Goal: Find specific page/section: Find specific page/section

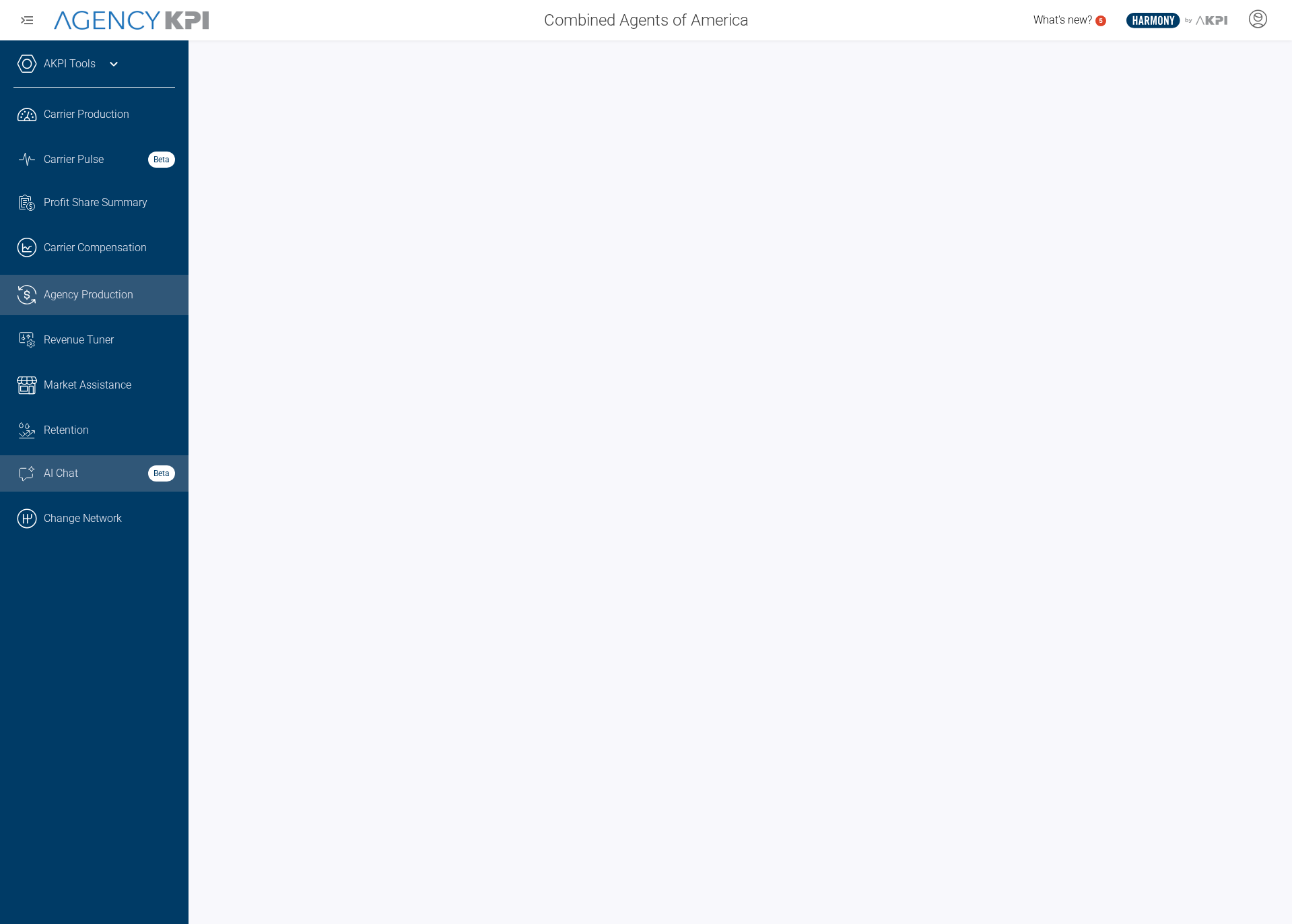
click at [65, 460] on link "Ai Chat Spark Streamline Icon: https://streamlinehq.com AI Chat Beta" at bounding box center [94, 473] width 189 height 36
click at [43, 511] on link ".cls-1{fill:none;stroke:#000;stroke-linecap:round;stroke-linejoin:round;stroke-…" at bounding box center [94, 518] width 189 height 40
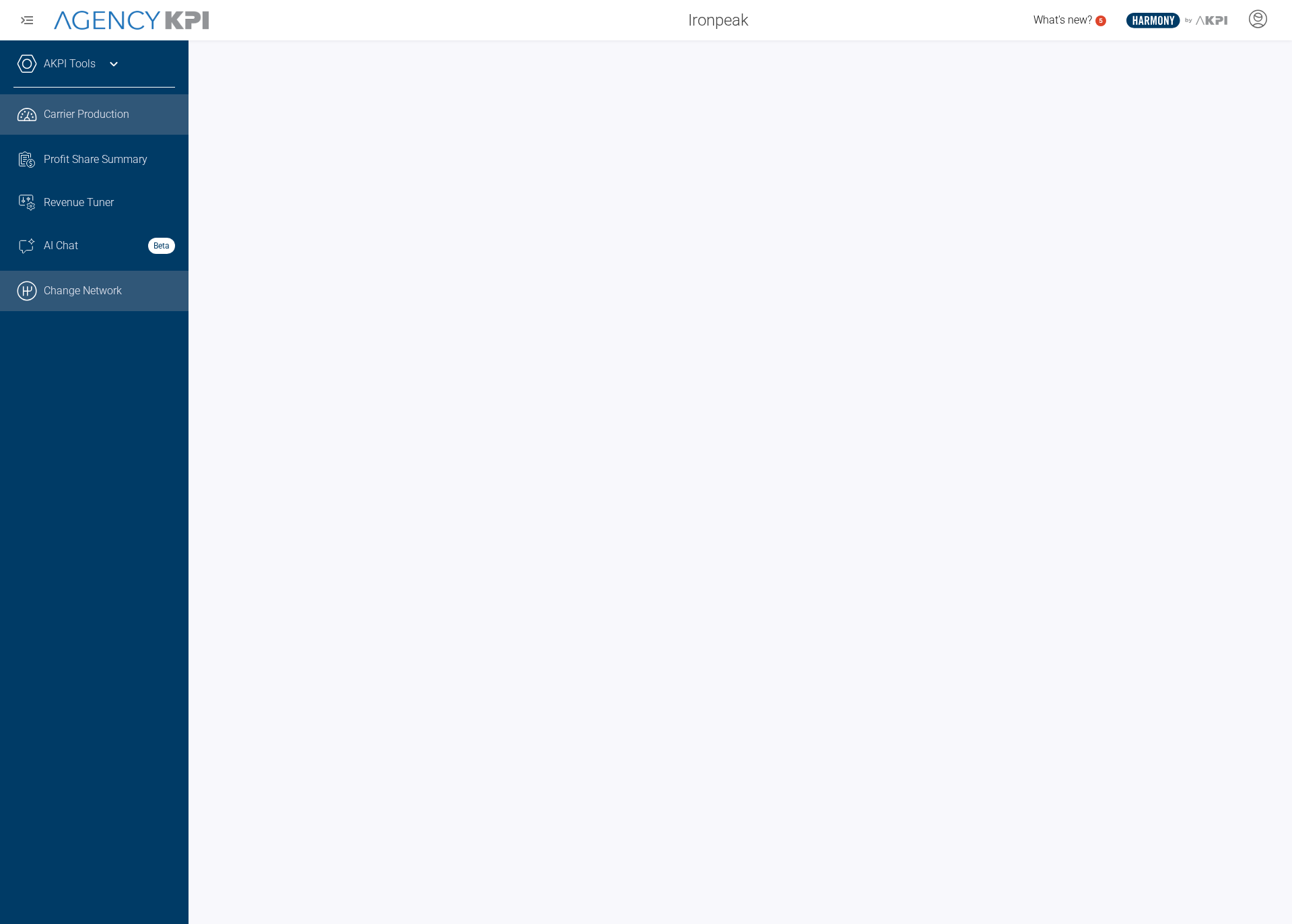
click at [20, 301] on link ".cls-1{fill:none;stroke:#000;stroke-linecap:round;stroke-linejoin:round;stroke-…" at bounding box center [94, 290] width 189 height 40
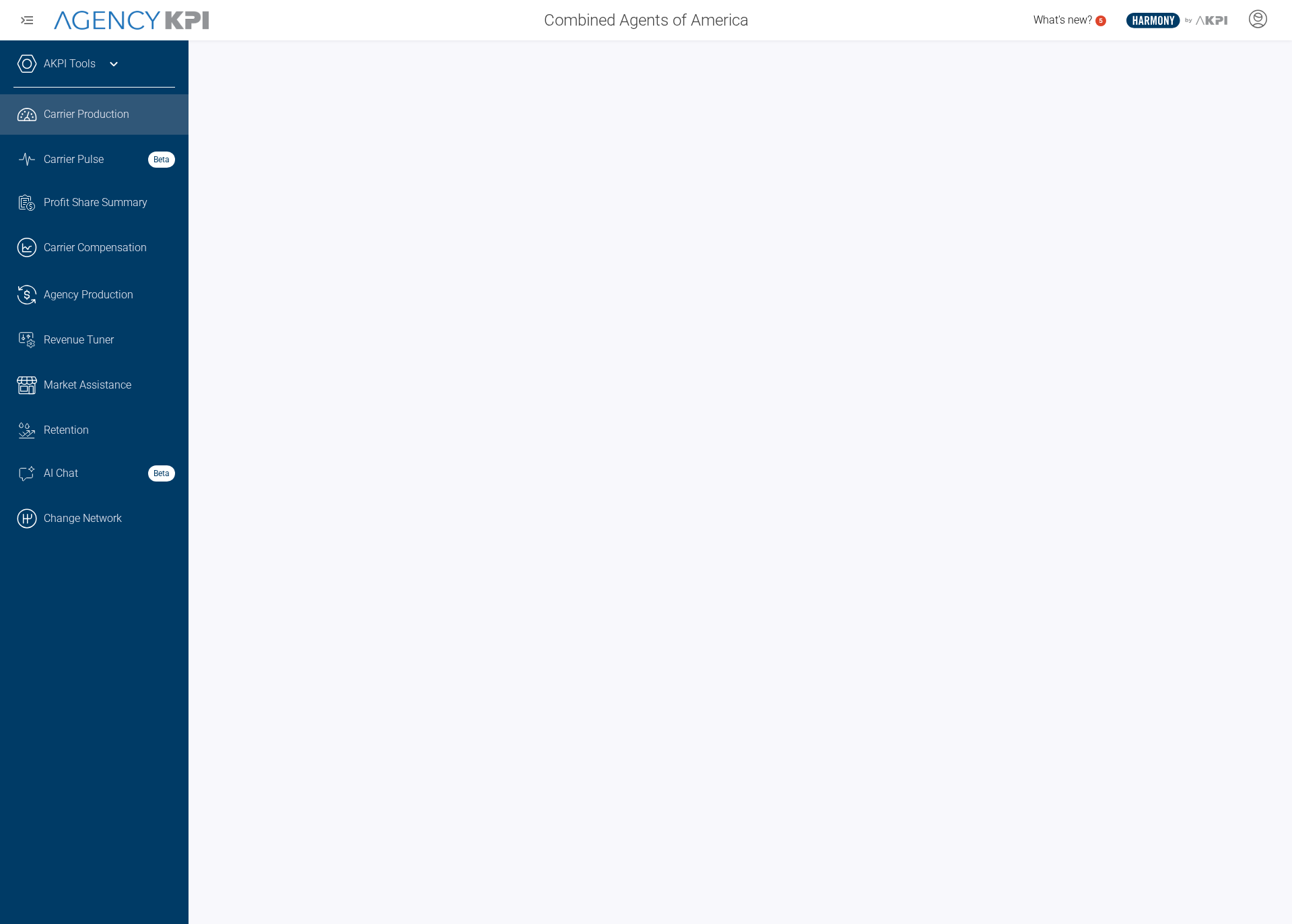
click at [111, 317] on ul ".cls-1{fill:none;stroke:#221f20;stroke-linecap:round;stroke-linejoin:round;stro…" at bounding box center [94, 316] width 162 height 444
click at [120, 337] on div "Revenue Tuner" at bounding box center [109, 340] width 131 height 16
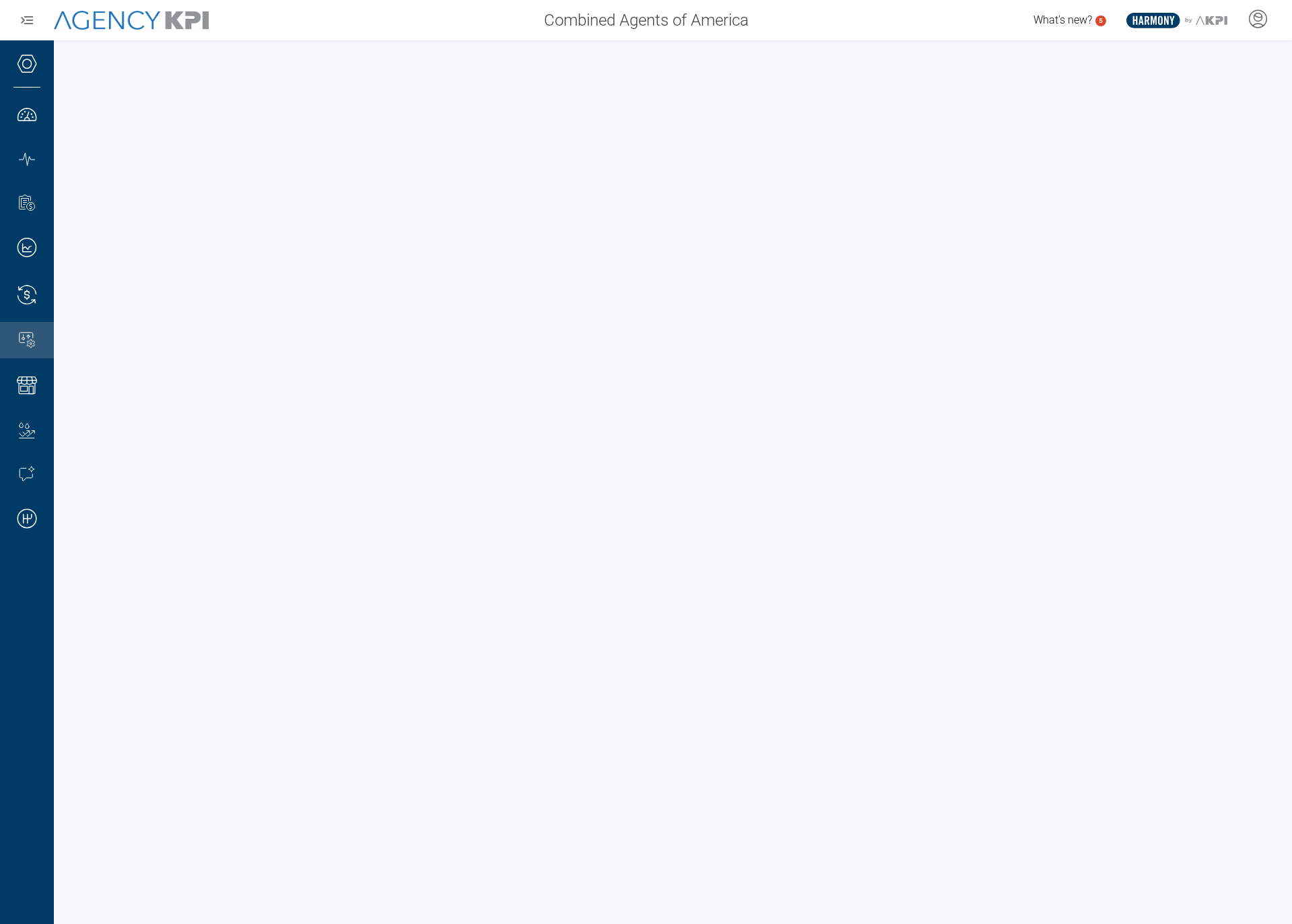
click at [370, 26] on div "Combined Agents of America" at bounding box center [492, 20] width 533 height 27
click at [776, 23] on div "What's new? 5 .st0{fill:#003B66;} .st1{fill:#FFFFFF;} .st2{fill:#949698;} Layer…" at bounding box center [1025, 20] width 533 height 27
click at [775, 23] on div "What's new? 5 .st0{fill:#003B66;} .st1{fill:#FFFFFF;} .st2{fill:#949698;} Layer…" at bounding box center [1025, 20] width 533 height 27
click at [739, 15] on span "Combined Agents of America" at bounding box center [646, 20] width 205 height 24
click at [739, 16] on span "Combined Agents of America" at bounding box center [646, 20] width 205 height 24
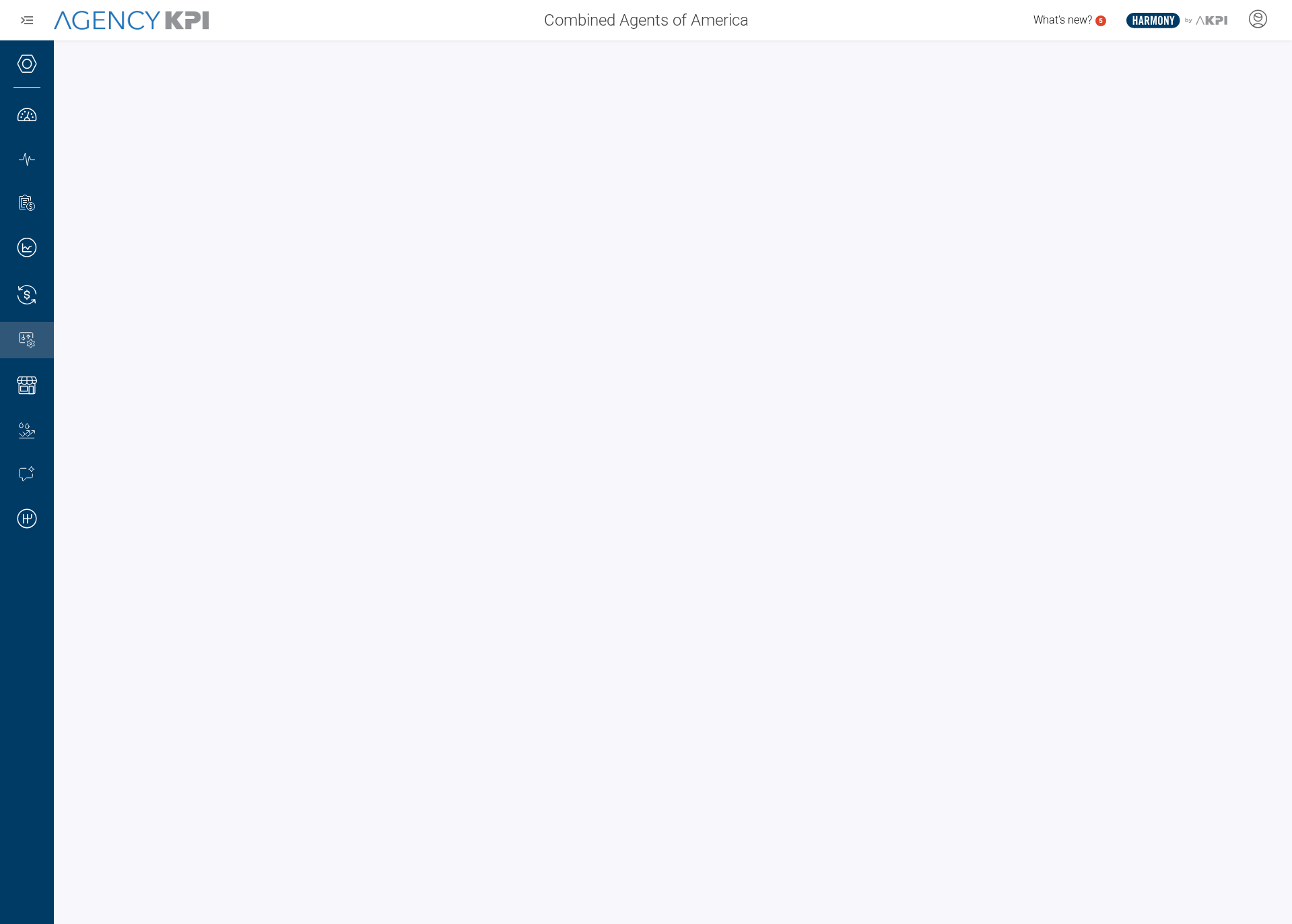
click at [741, 18] on span "Combined Agents of America" at bounding box center [646, 20] width 205 height 24
click at [742, 18] on span "Combined Agents of America" at bounding box center [646, 20] width 205 height 24
click at [823, 18] on div "What's new? 5 .st0{fill:#003B66;} .st1{fill:#FFFFFF;} .st2{fill:#949698;} Layer…" at bounding box center [1025, 20] width 533 height 27
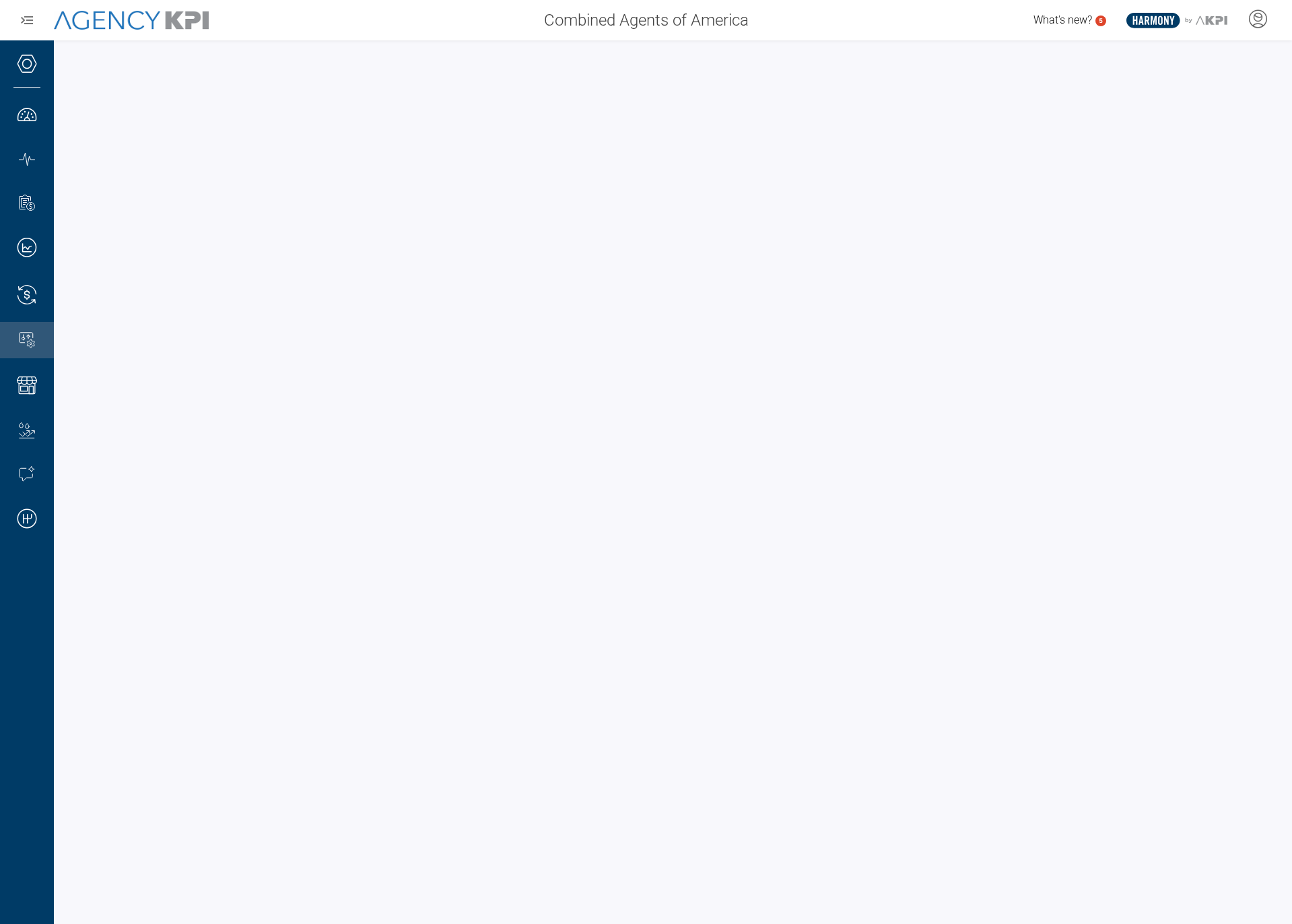
click at [736, 16] on span "Combined Agents of America" at bounding box center [646, 20] width 205 height 24
click at [781, 20] on div "What's new? 5 .st0{fill:#003B66;} .st1{fill:#FFFFFF;} .st2{fill:#949698;} Layer…" at bounding box center [1025, 20] width 533 height 27
click at [744, 20] on span "Combined Agents of America" at bounding box center [646, 20] width 205 height 24
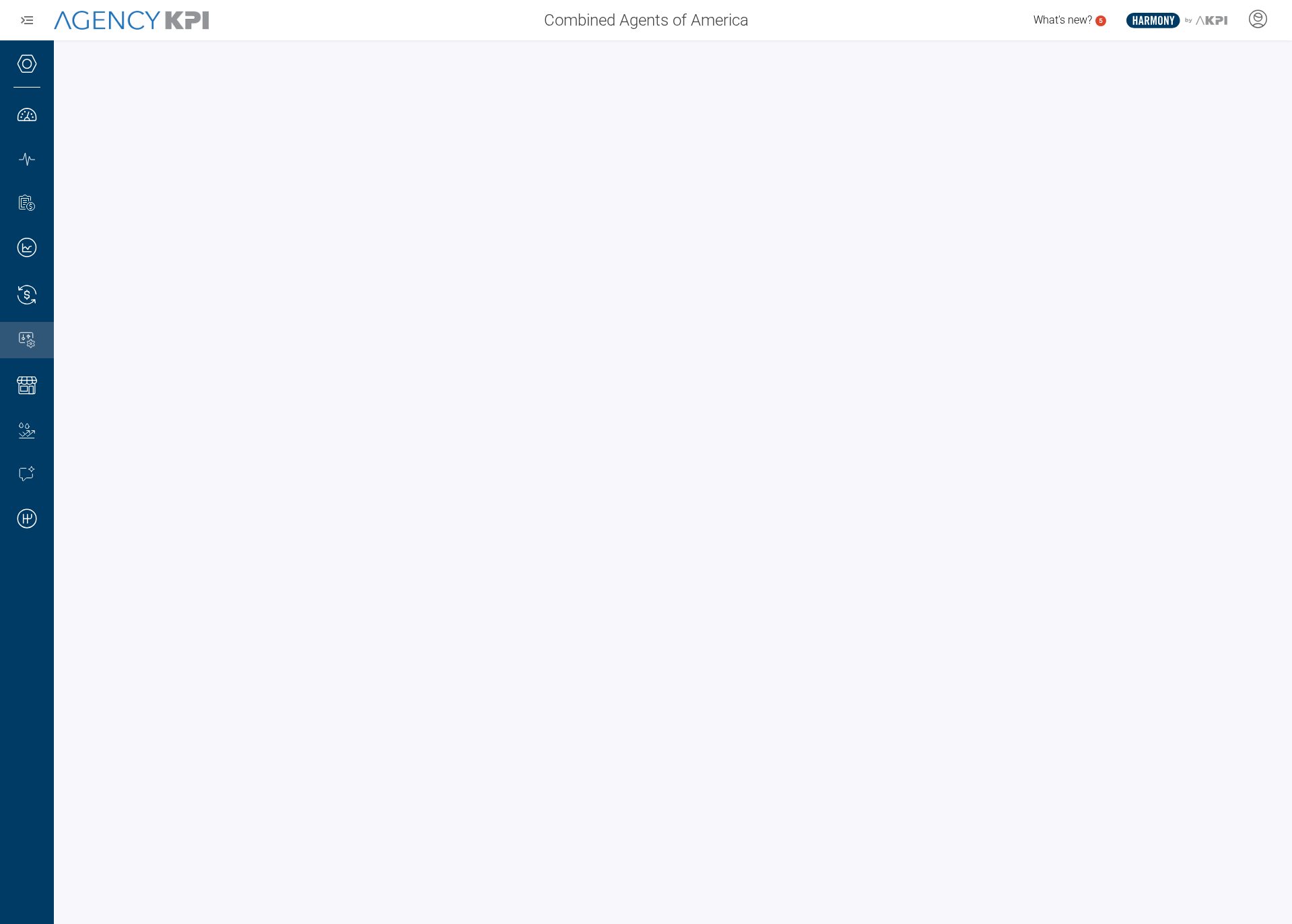
click at [744, 20] on span "Combined Agents of America" at bounding box center [646, 20] width 205 height 24
click at [791, 20] on div "What's new? 5 .st0{fill:#003B66;} .st1{fill:#FFFFFF;} .st2{fill:#949698;} Layer…" at bounding box center [1025, 20] width 533 height 27
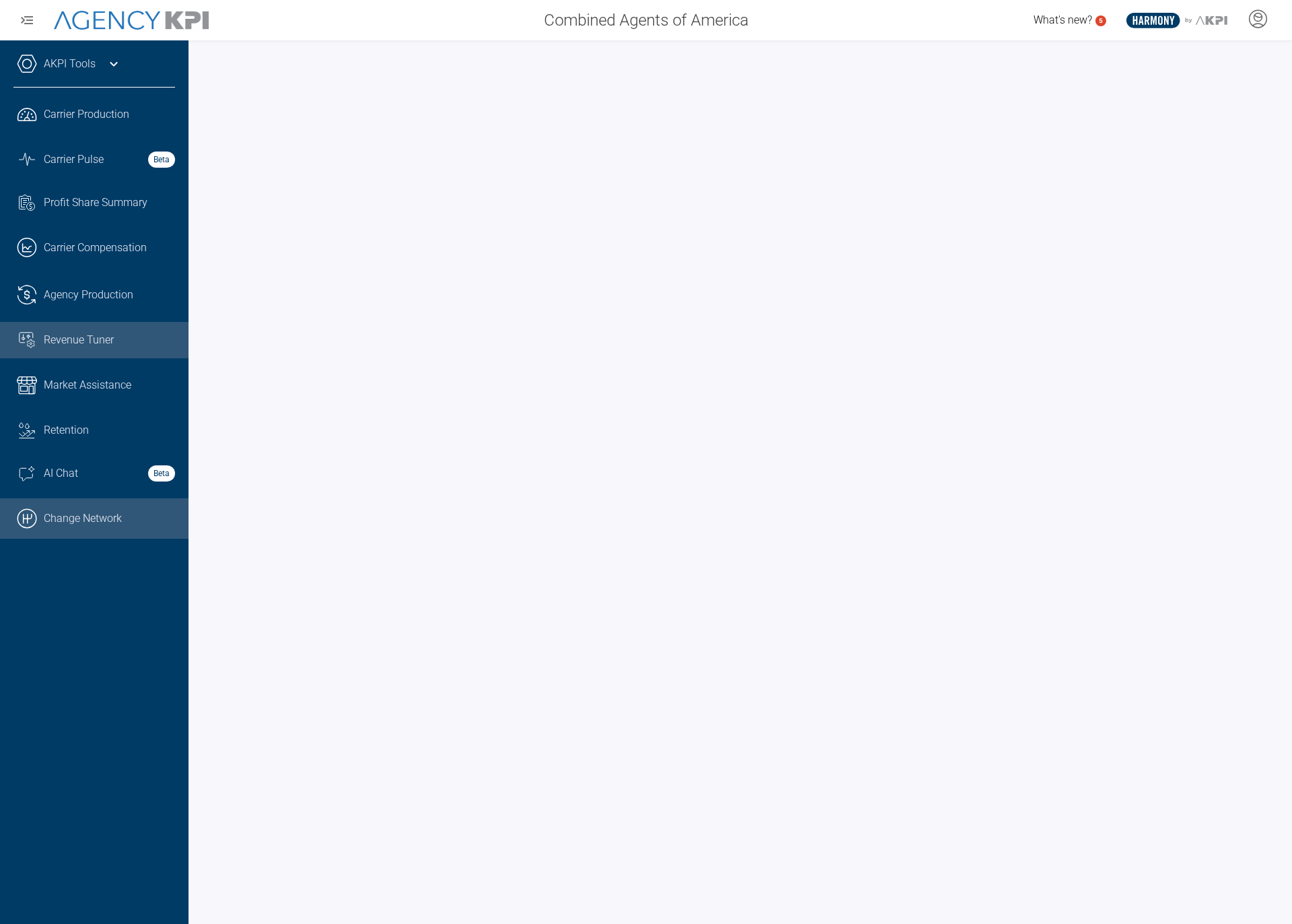
click at [62, 522] on link ".cls-1{fill:none;stroke:#000;stroke-linecap:round;stroke-linejoin:round;stroke-…" at bounding box center [94, 518] width 189 height 40
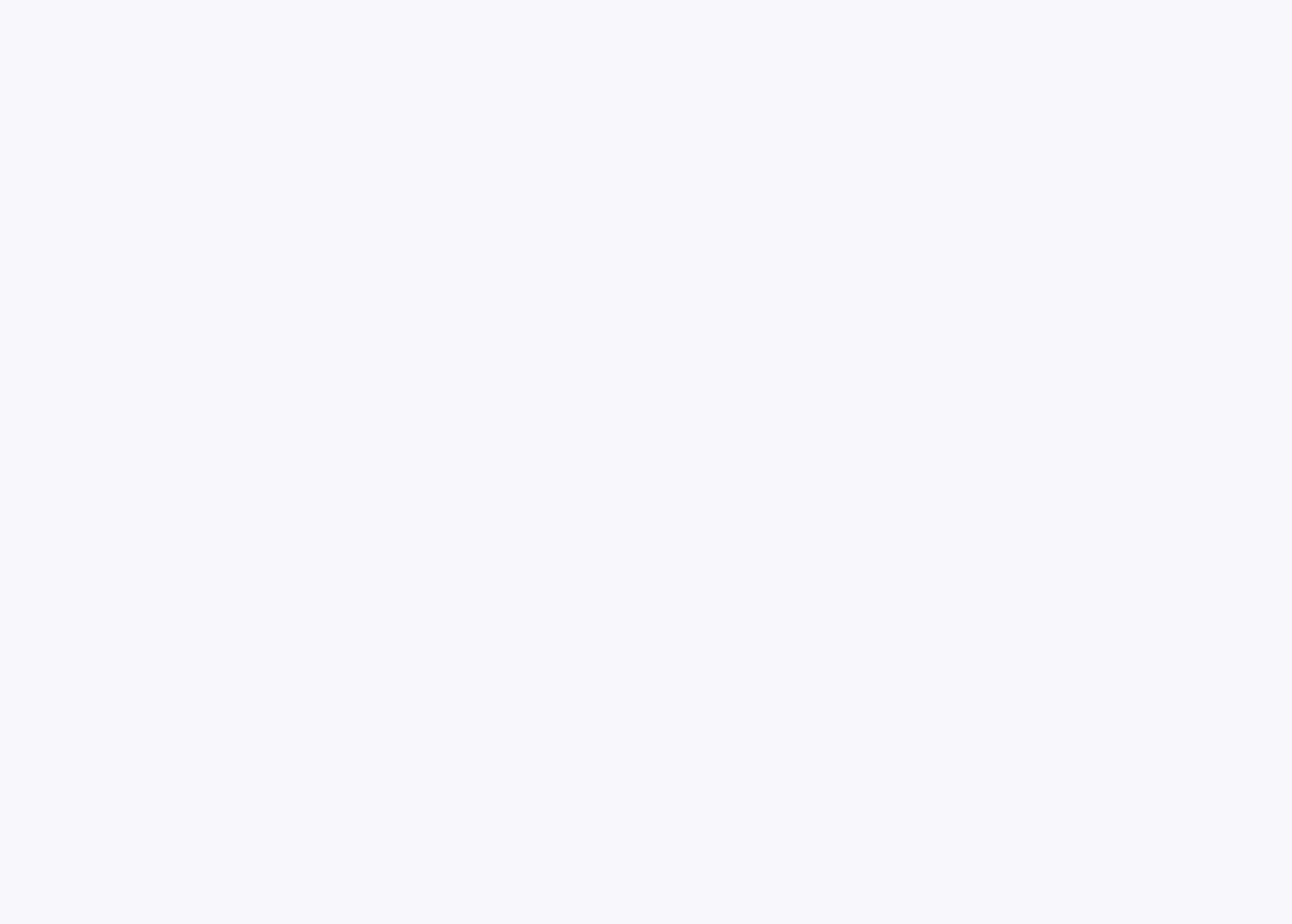
click at [631, 0] on html at bounding box center [646, 0] width 1292 height 0
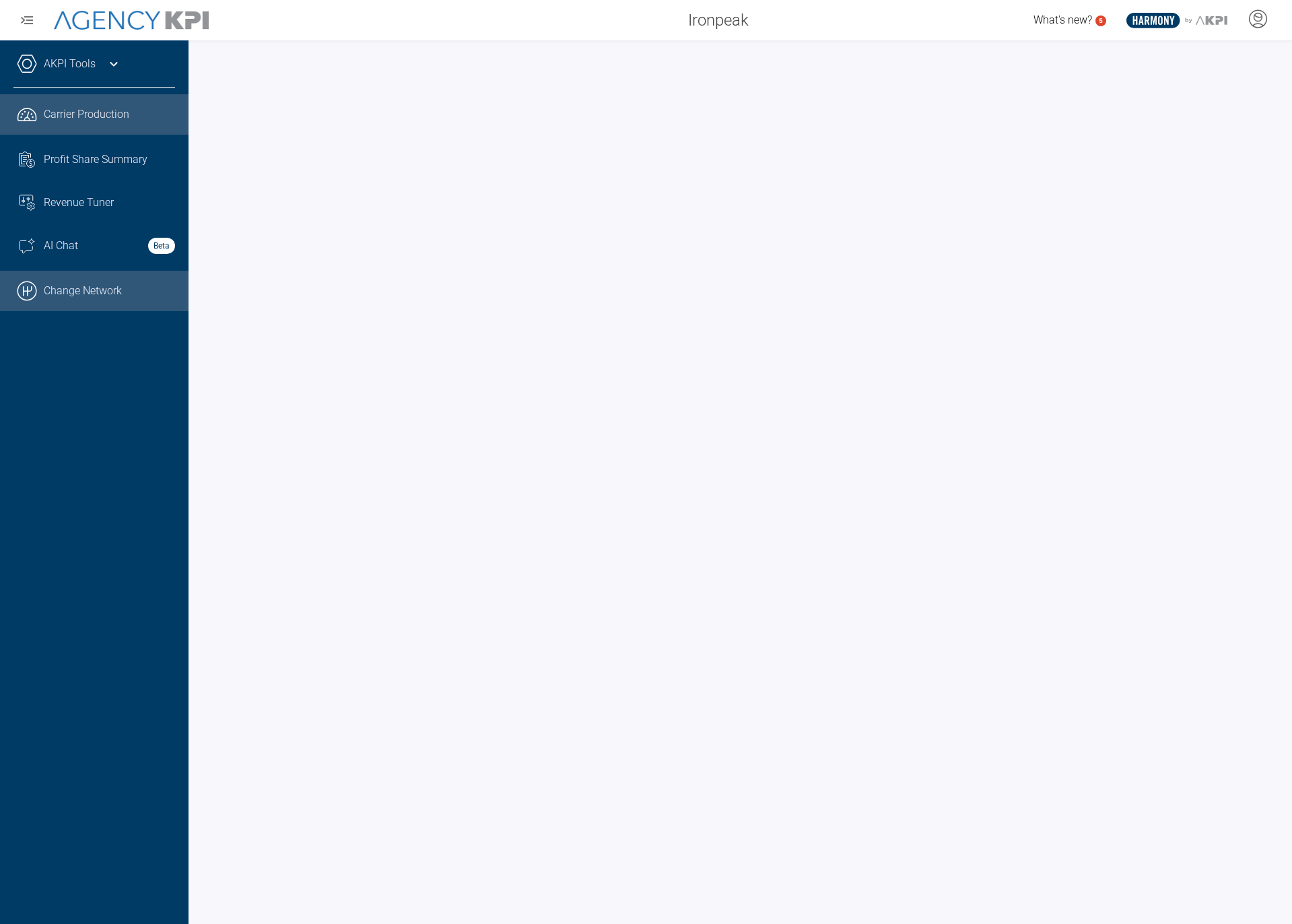
click at [33, 297] on icon at bounding box center [27, 290] width 19 height 19
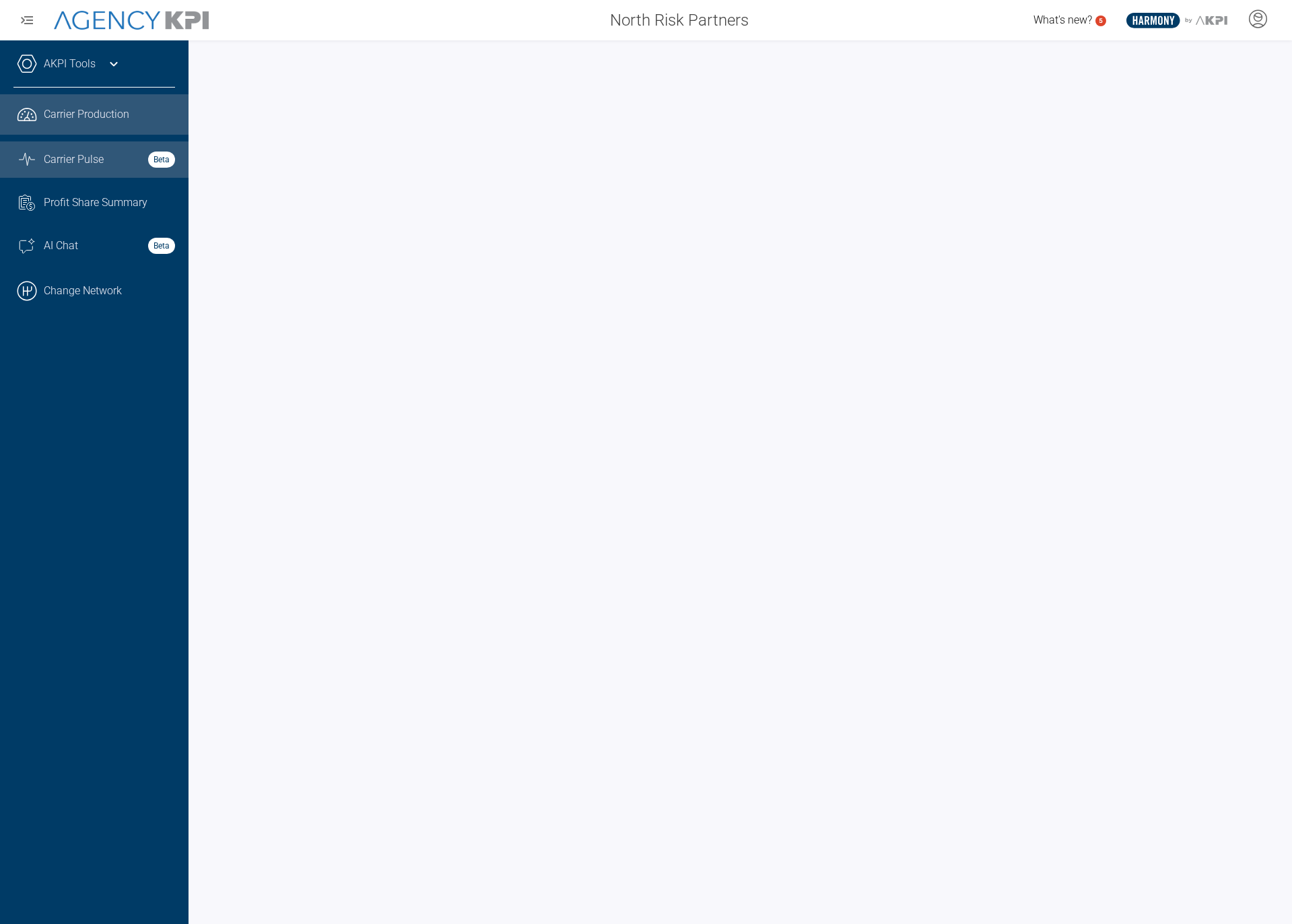
click at [55, 158] on span "Carrier Pulse" at bounding box center [73, 159] width 60 height 16
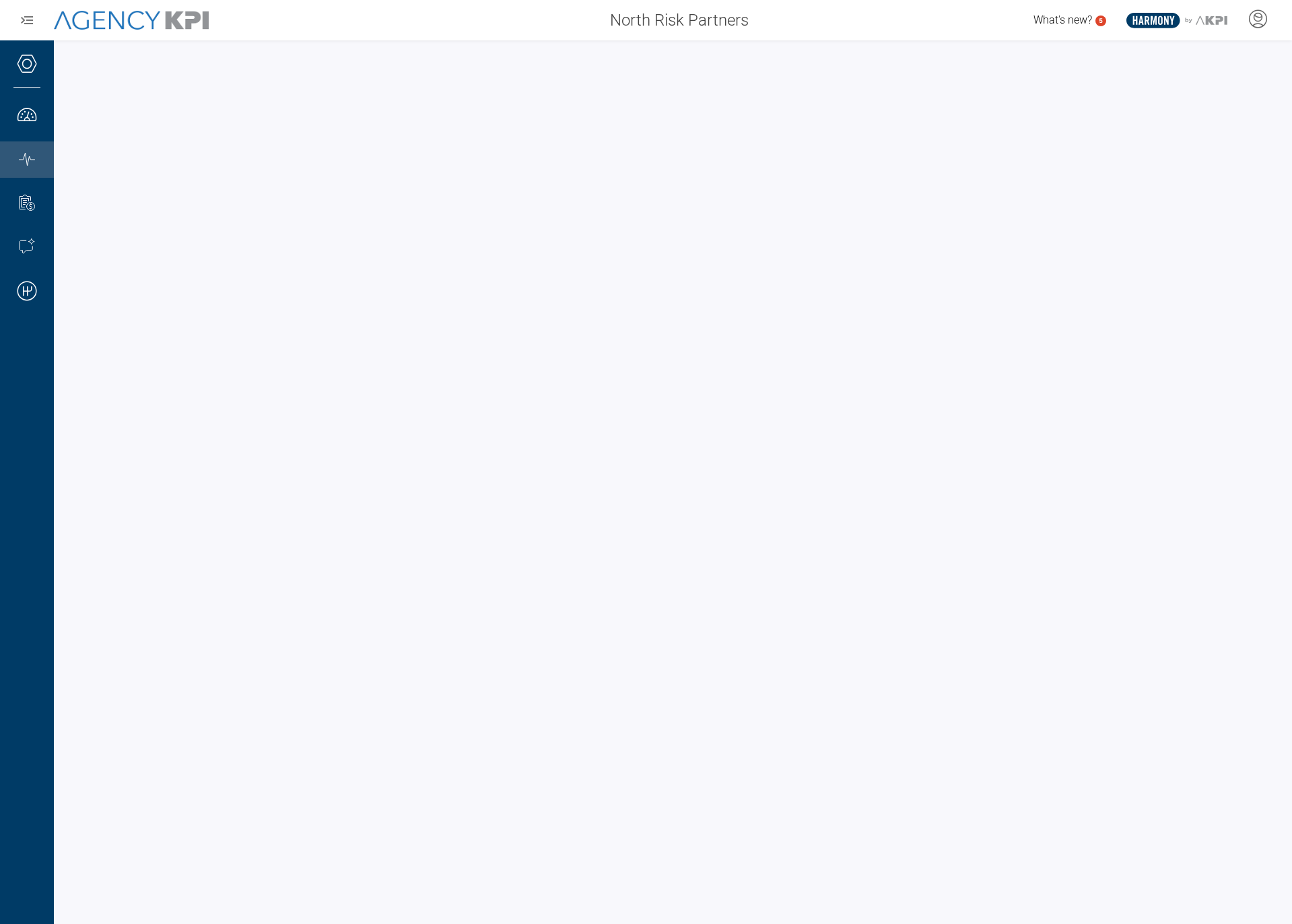
click at [57, 47] on div at bounding box center [673, 482] width 1239 height 883
